Goal: Task Accomplishment & Management: Manage account settings

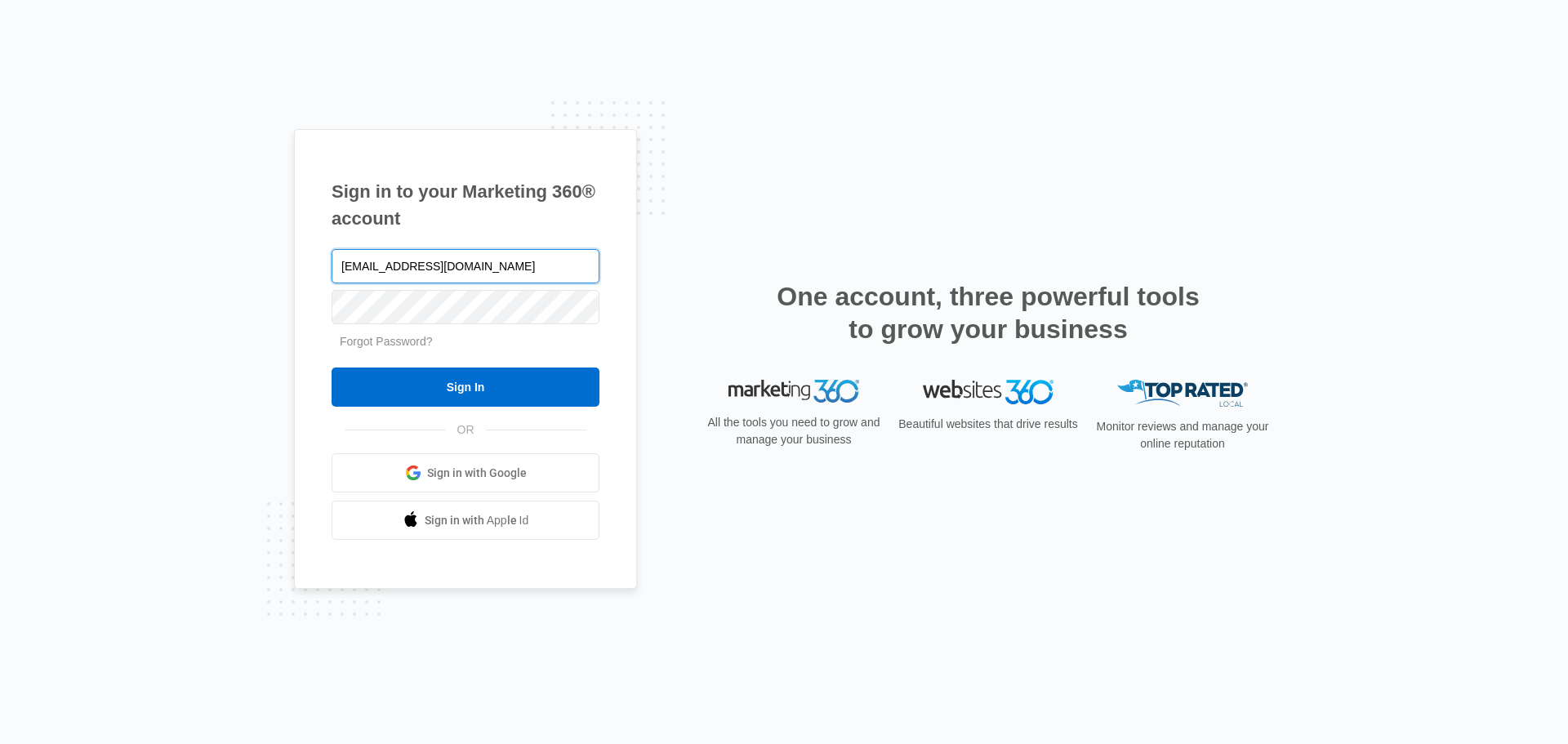
type input "1147adm@costco.com"
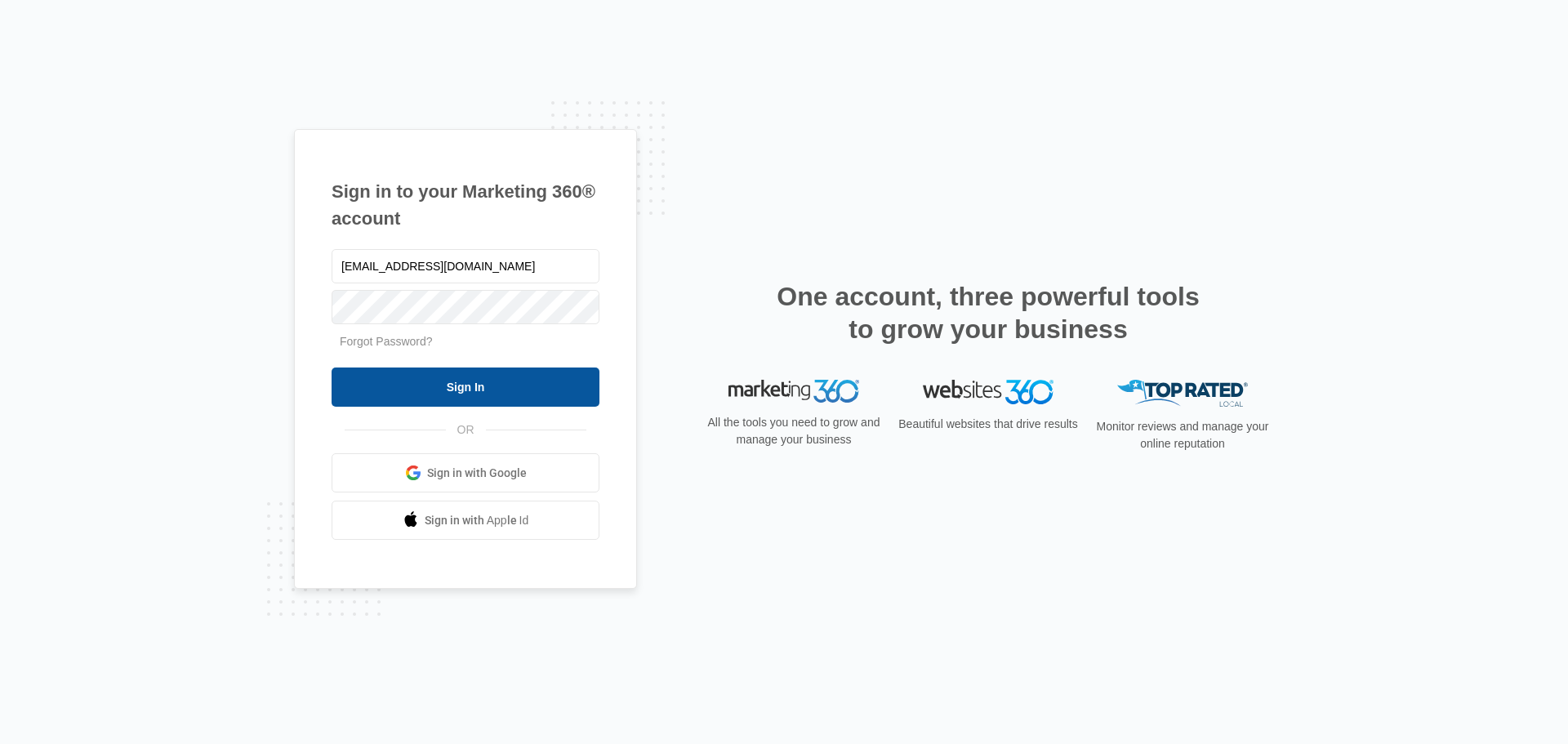
click at [473, 385] on input "Sign In" at bounding box center [465, 387] width 268 height 39
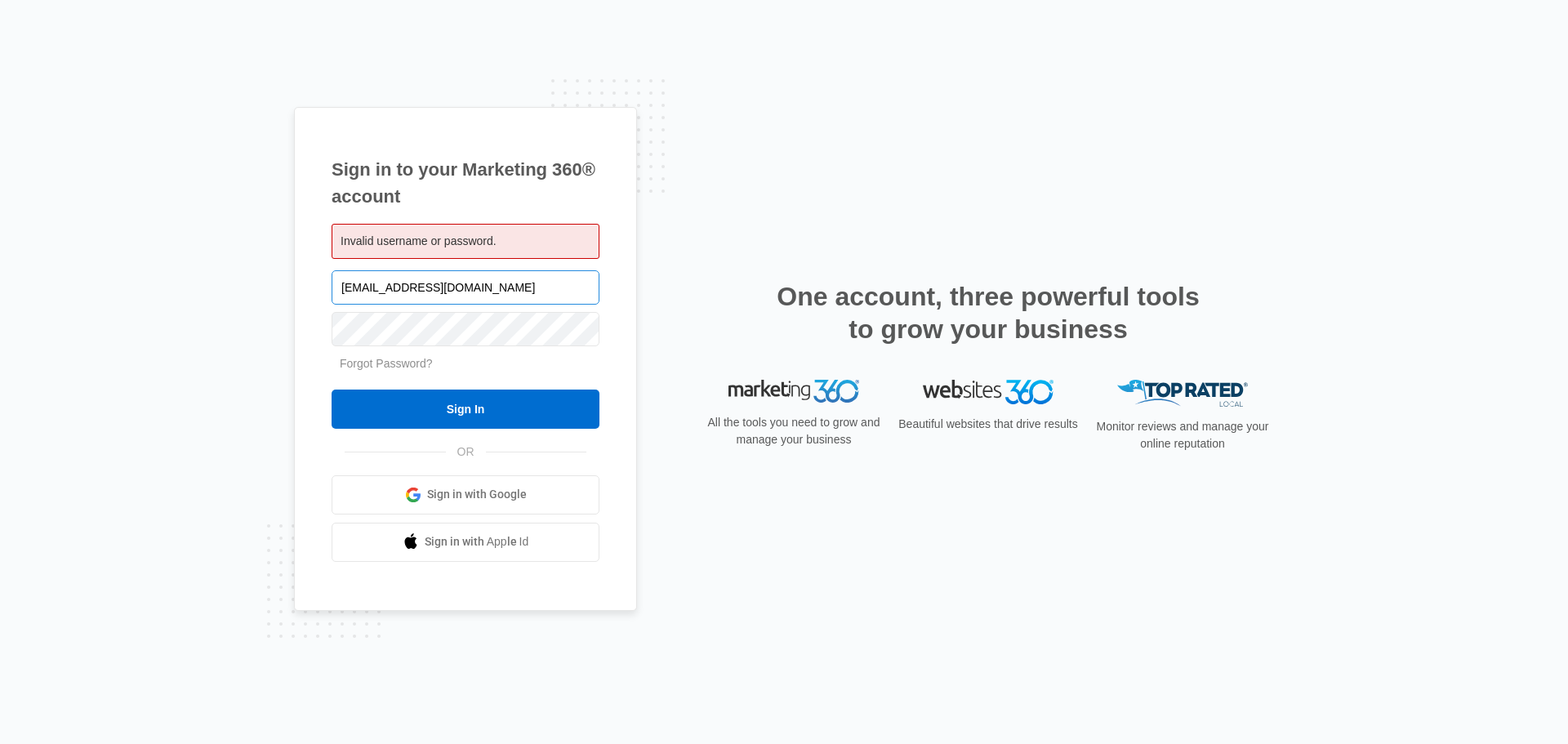
click at [478, 281] on input "1147adm@costco.com" at bounding box center [465, 287] width 268 height 34
type input "1147adm"
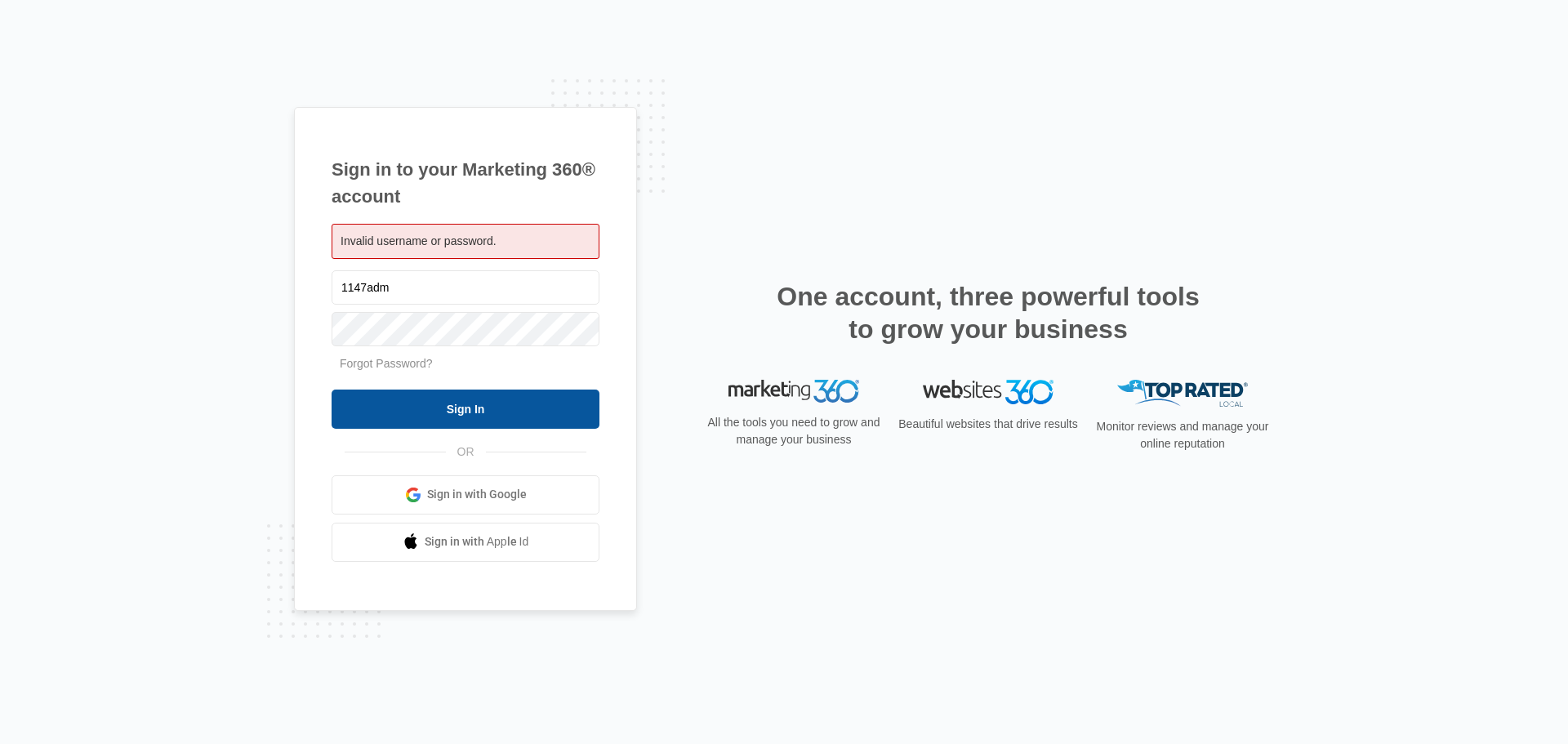
click at [442, 422] on input "Sign In" at bounding box center [465, 409] width 268 height 39
click at [785, 202] on div "Sign in to your Marketing 360® account Invalid username or password. 1147adm" at bounding box center [784, 371] width 980 height 530
click at [488, 394] on input "Sign In" at bounding box center [465, 409] width 268 height 39
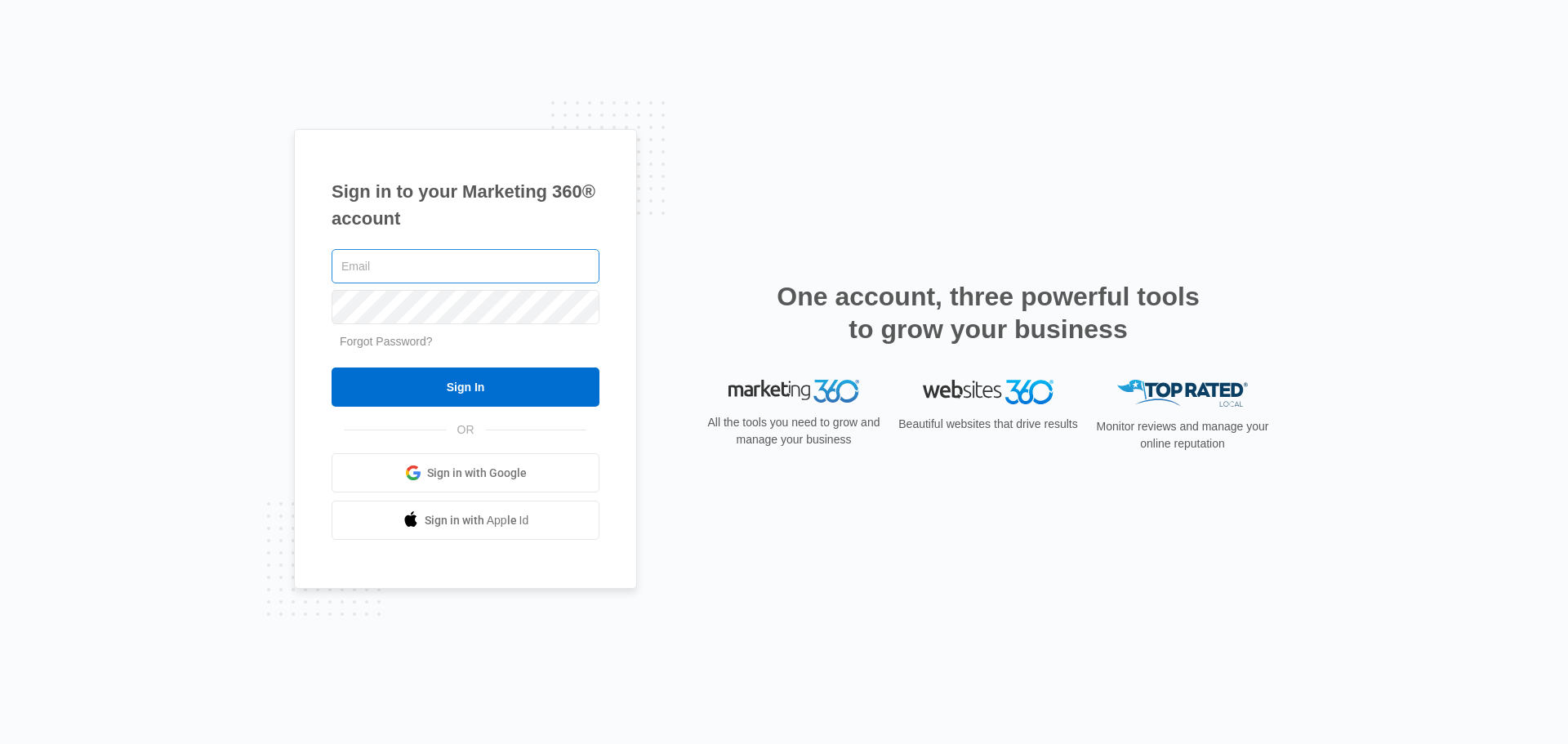
click at [391, 254] on input "text" at bounding box center [465, 266] width 268 height 34
type input "[EMAIL_ADDRESS][DOMAIN_NAME]"
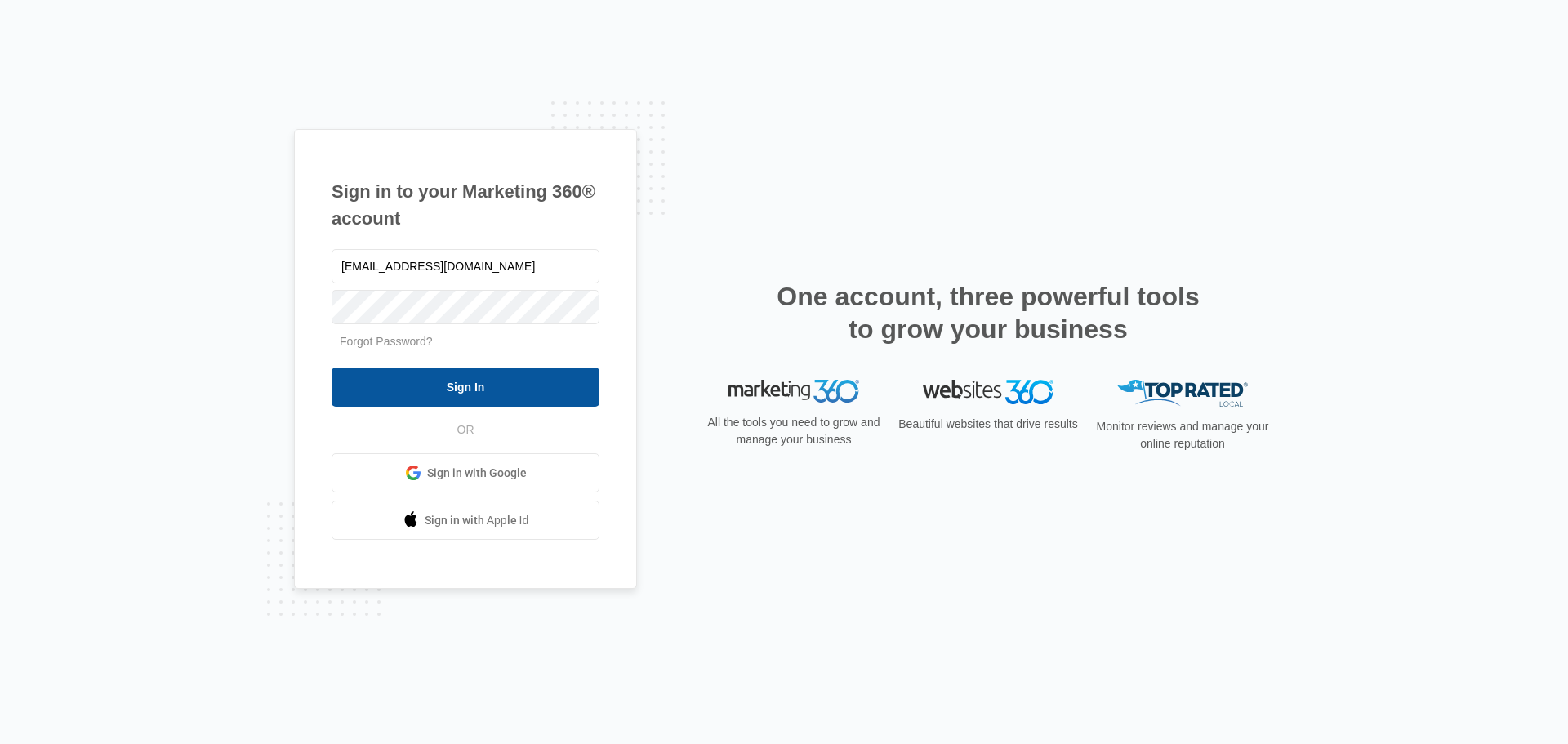
click at [432, 382] on input "Sign In" at bounding box center [465, 387] width 268 height 39
